Goal: Task Accomplishment & Management: Manage account settings

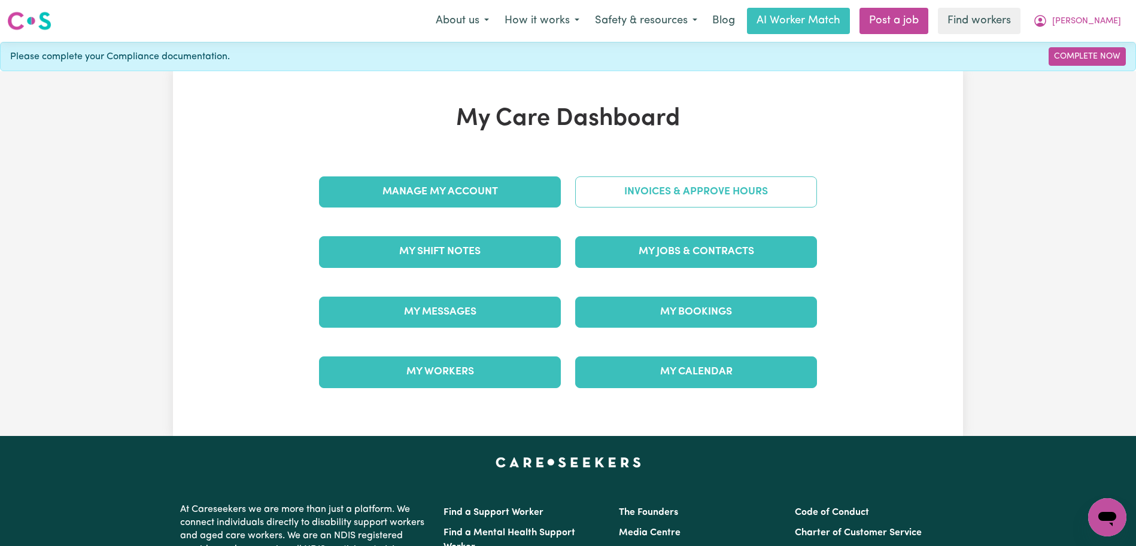
click at [737, 186] on link "Invoices & Approve Hours" at bounding box center [696, 192] width 242 height 31
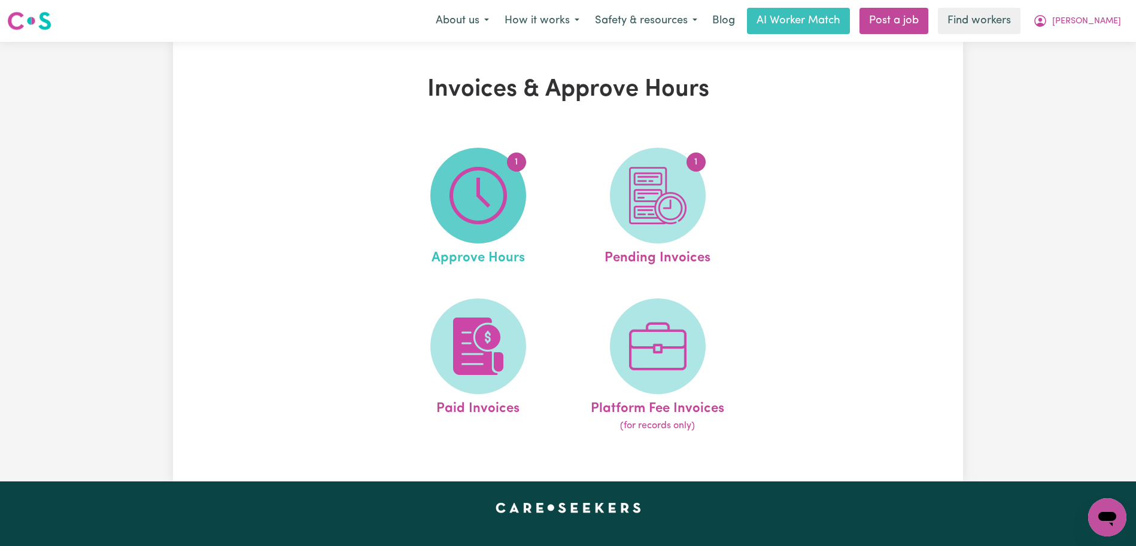
click at [486, 202] on img at bounding box center [478, 195] width 57 height 57
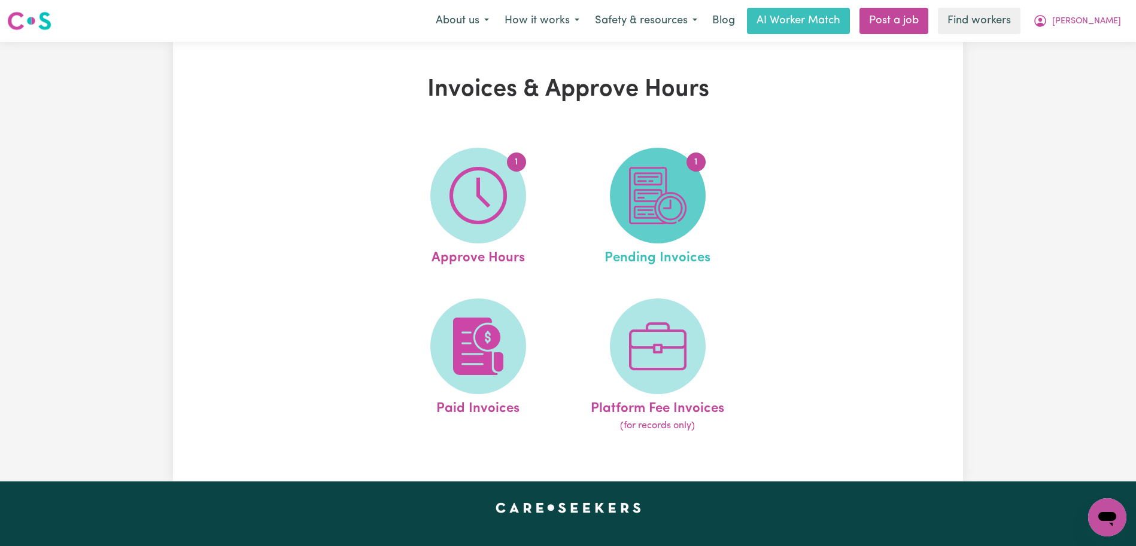
click at [624, 205] on span "1" at bounding box center [658, 196] width 96 height 96
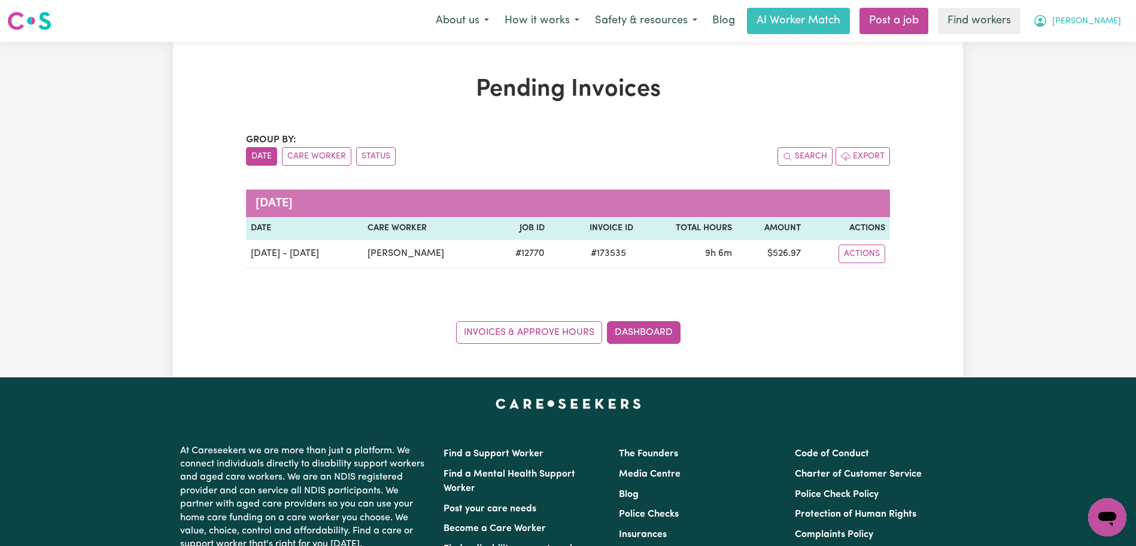
click at [1097, 17] on span "[PERSON_NAME]" at bounding box center [1086, 21] width 69 height 13
click at [1097, 65] on link "Logout" at bounding box center [1081, 68] width 95 height 23
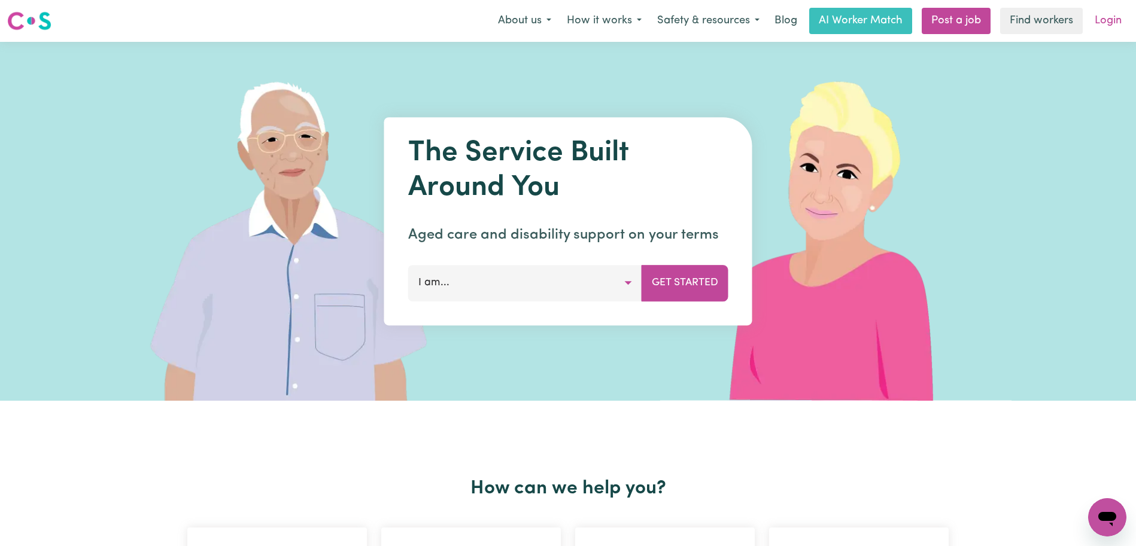
click at [1103, 14] on link "Login" at bounding box center [1108, 21] width 41 height 26
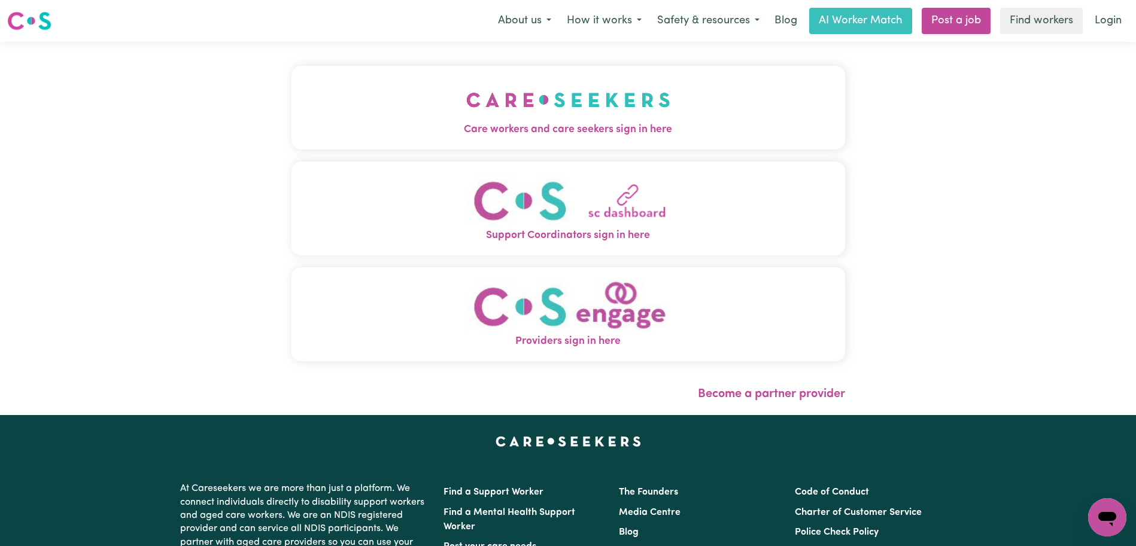
click at [672, 90] on button "Care workers and care seekers sign in here" at bounding box center [568, 108] width 554 height 84
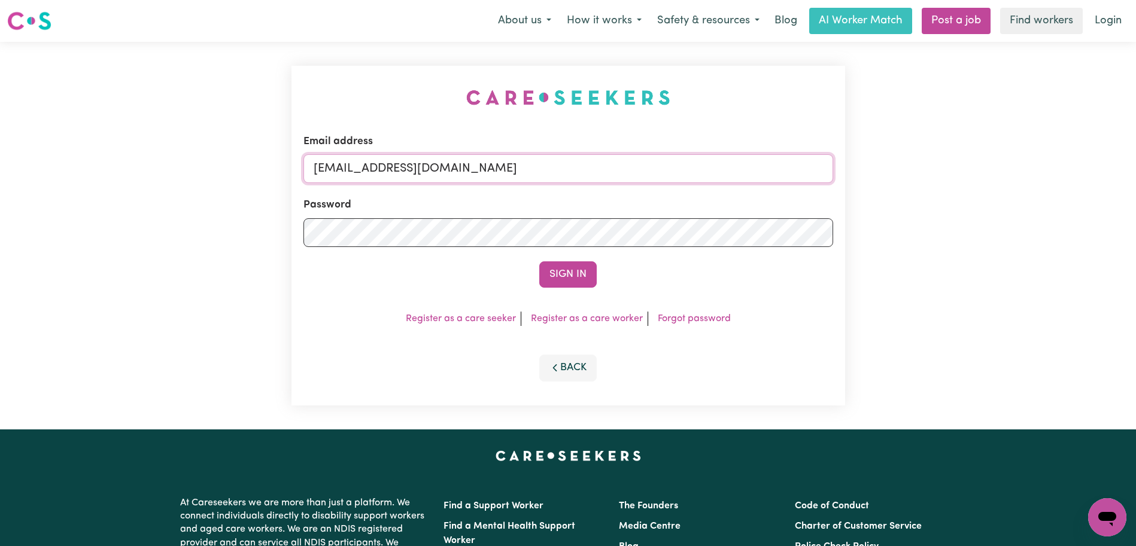
drag, startPoint x: 727, startPoint y: 168, endPoint x: 372, endPoint y: 169, distance: 354.4
click at [372, 169] on input "[EMAIL_ADDRESS][DOMAIN_NAME]" at bounding box center [568, 168] width 530 height 29
paste input "dawlatalexanderYS"
type input "[EMAIL_ADDRESS][DOMAIN_NAME]"
click at [539, 262] on button "Sign In" at bounding box center [567, 275] width 57 height 26
